Goal: Navigation & Orientation: Find specific page/section

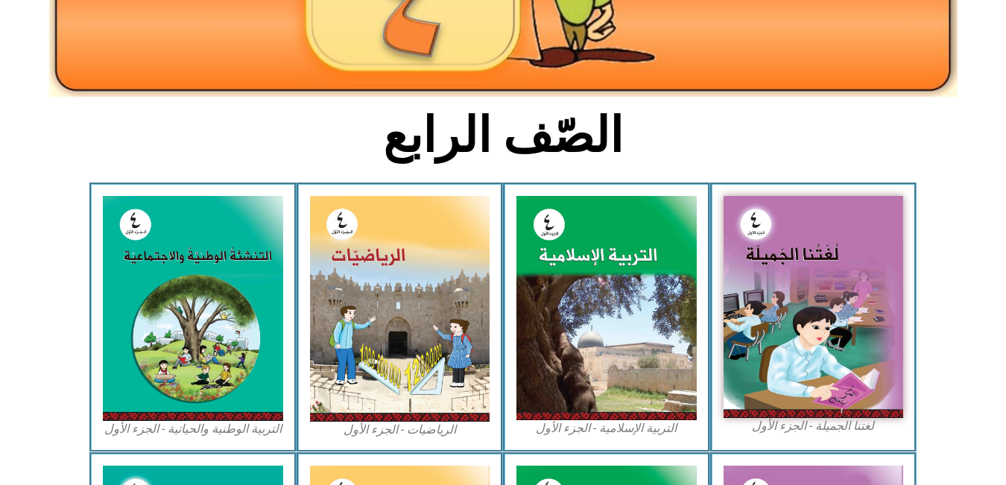
scroll to position [285, 0]
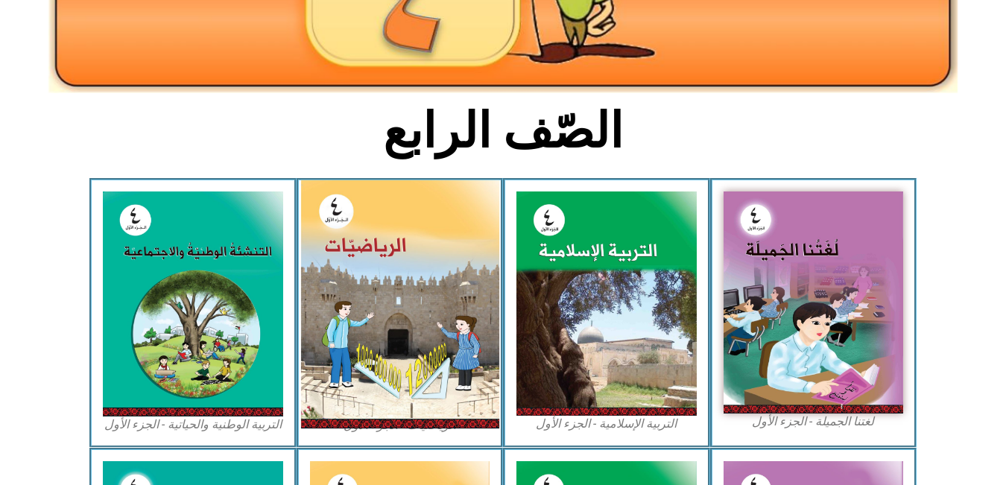
click at [435, 335] on img at bounding box center [399, 304] width 198 height 248
click at [408, 313] on img at bounding box center [399, 304] width 198 height 248
click at [379, 249] on img at bounding box center [399, 304] width 198 height 248
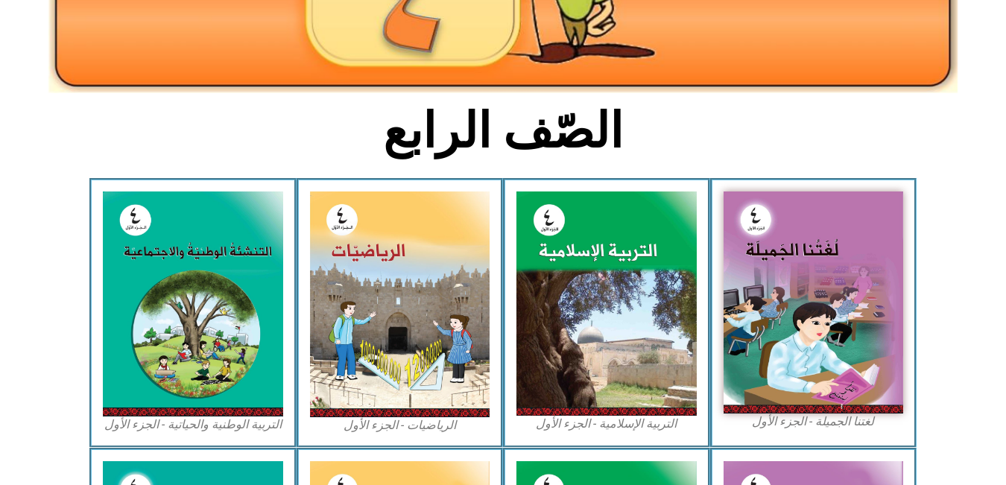
scroll to position [0, 0]
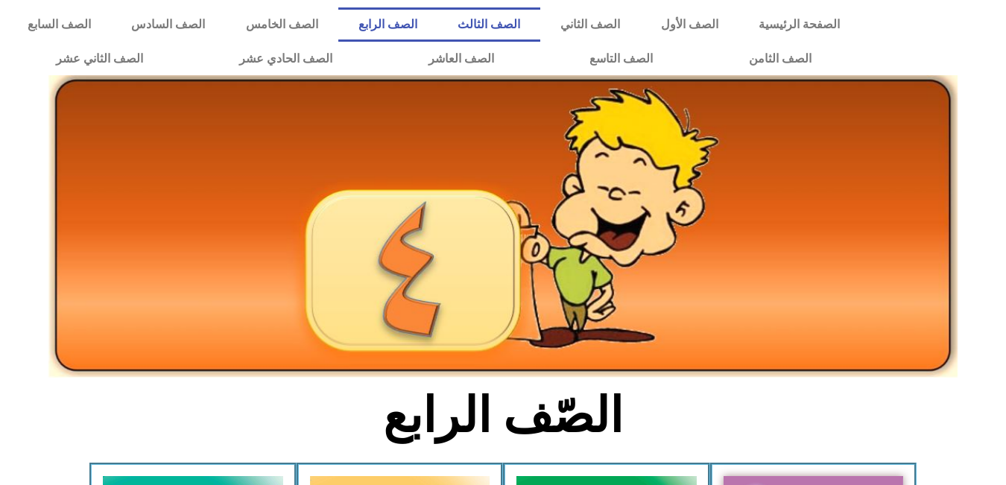
click at [540, 29] on link "الصف الثالث" at bounding box center [489, 24] width 103 height 34
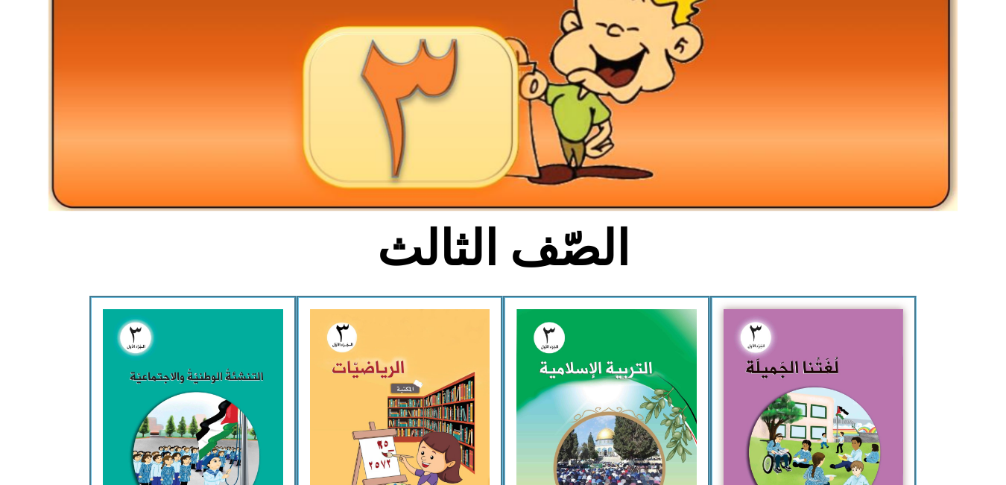
scroll to position [168, 0]
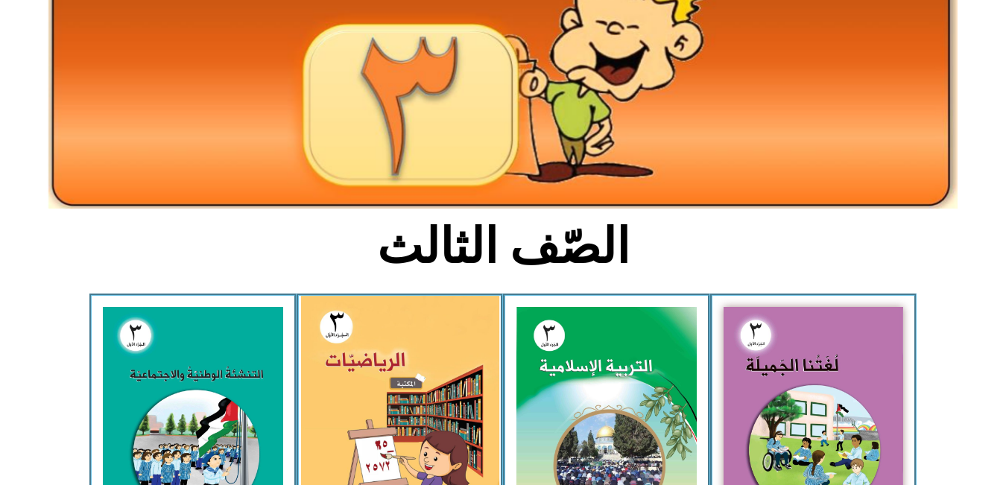
click at [362, 414] on img at bounding box center [399, 418] width 198 height 245
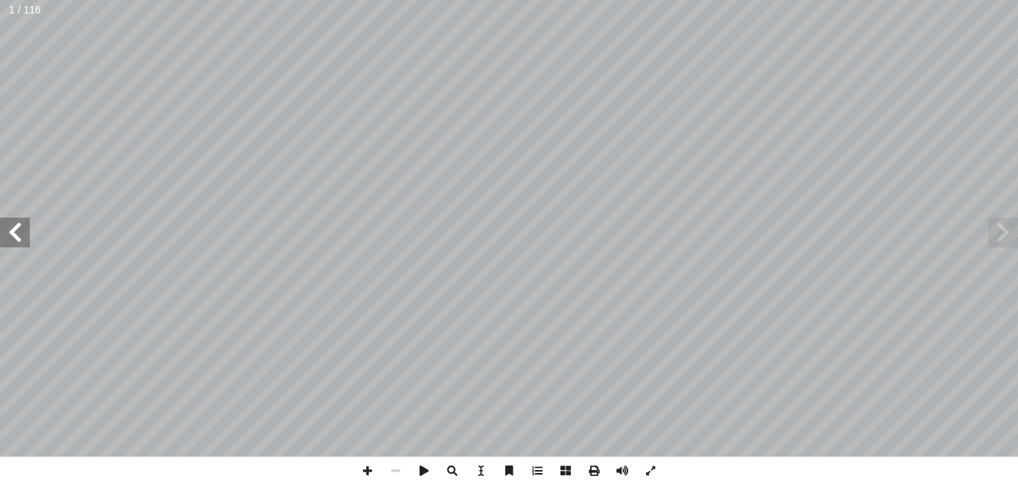
click at [22, 233] on span at bounding box center [15, 233] width 30 height 30
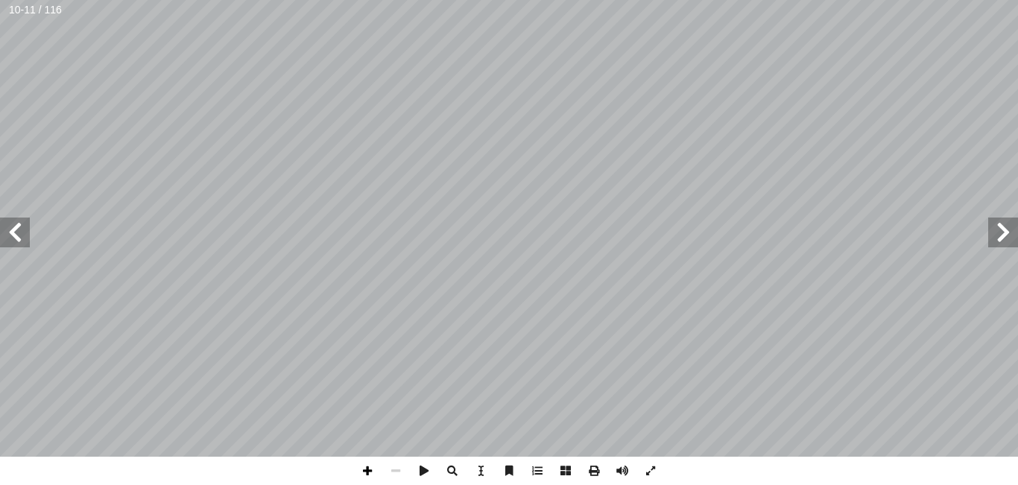
click at [365, 469] on span at bounding box center [367, 471] width 28 height 28
click at [24, 223] on span at bounding box center [15, 233] width 30 height 30
